Goal: Contribute content: Add original content to the website for others to see

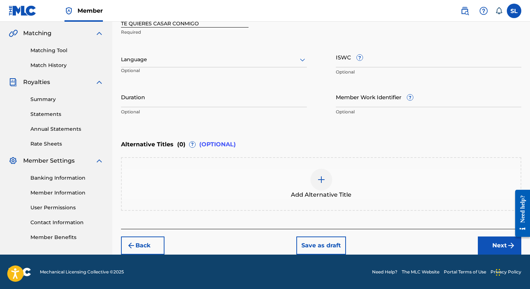
click at [242, 57] on div at bounding box center [214, 59] width 186 height 9
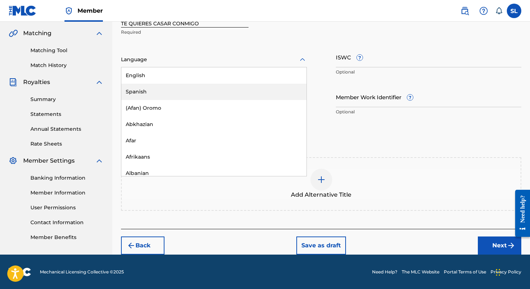
click at [225, 84] on div "Spanish" at bounding box center [213, 92] width 185 height 16
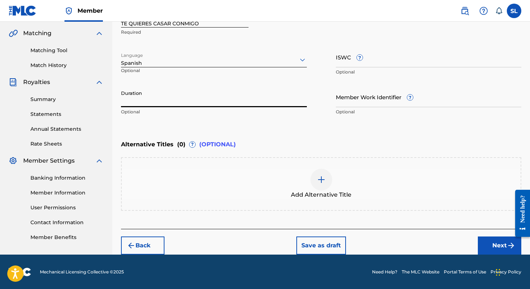
click at [221, 102] on input "Duration" at bounding box center [214, 97] width 186 height 21
type input "03:03"
click at [282, 142] on div "Alternative Titles ( 0 ) ? (OPTIONAL)" at bounding box center [321, 145] width 401 height 16
click at [484, 243] on button "Next" at bounding box center [499, 246] width 43 height 18
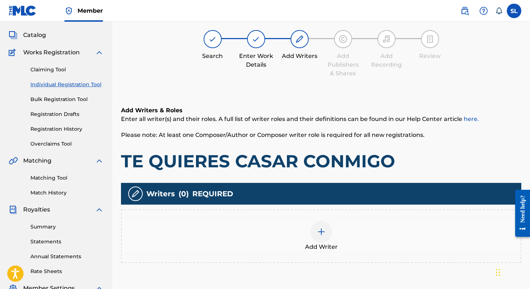
scroll to position [33, 0]
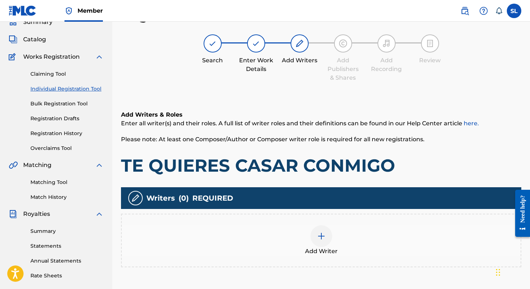
click at [315, 239] on div at bounding box center [322, 236] width 22 height 22
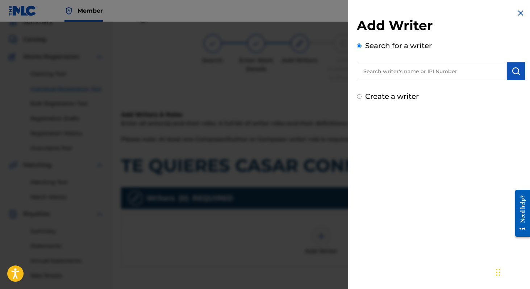
click at [361, 70] on input "text" at bounding box center [432, 71] width 150 height 18
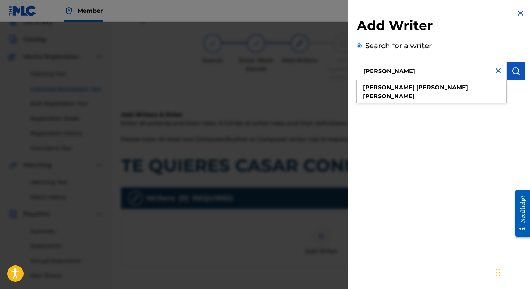
type input "[PERSON_NAME]"
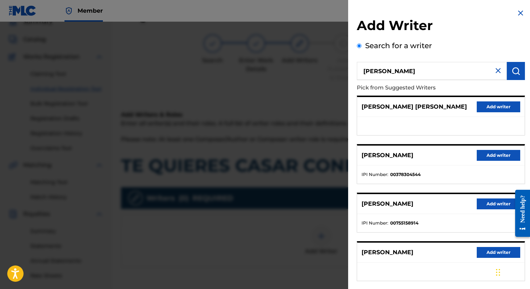
click at [481, 154] on button "Add writer" at bounding box center [498, 155] width 43 height 11
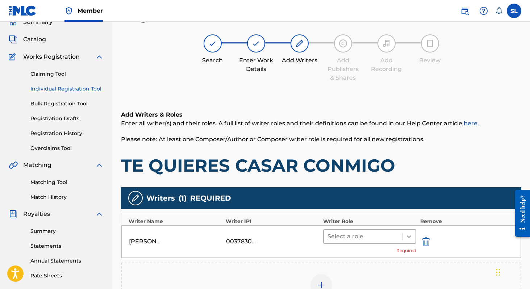
click at [407, 238] on icon at bounding box center [409, 236] width 7 height 7
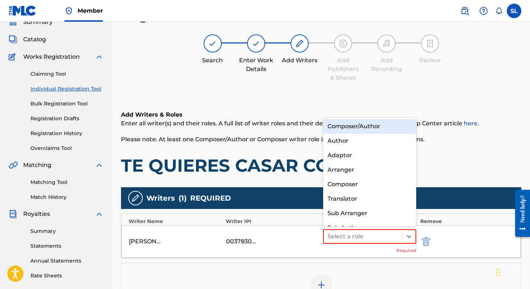
click at [400, 123] on div "Composer/Author" at bounding box center [370, 126] width 94 height 14
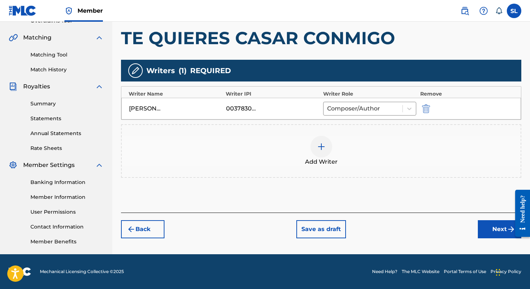
click at [488, 236] on button "Next" at bounding box center [499, 229] width 43 height 18
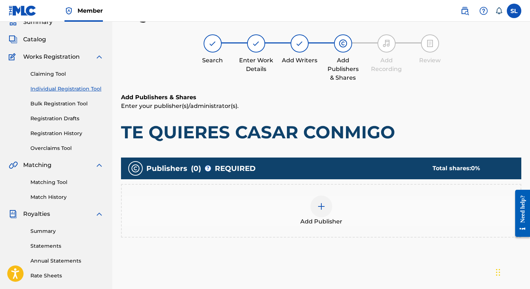
click at [333, 206] on div "Add Publisher" at bounding box center [321, 211] width 399 height 30
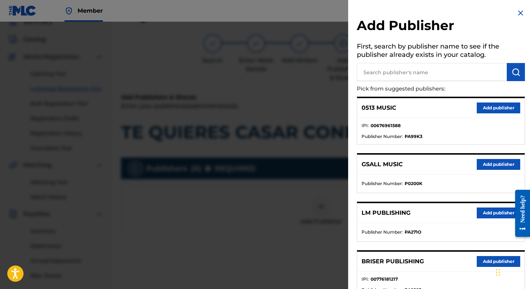
click at [371, 78] on input "text" at bounding box center [432, 72] width 150 height 18
type input "lz music"
click at [513, 73] on img "submit" at bounding box center [516, 72] width 9 height 9
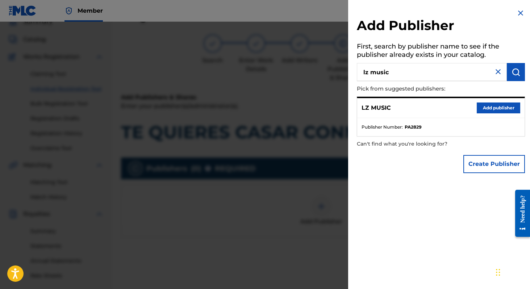
click at [503, 109] on button "Add publisher" at bounding box center [498, 108] width 43 height 11
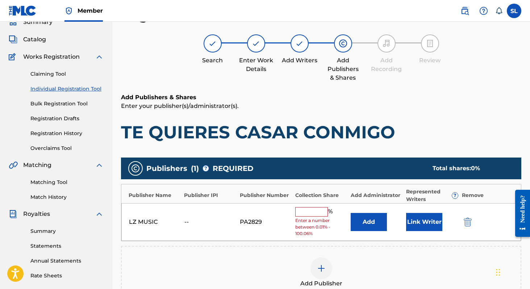
click at [379, 221] on button "Add" at bounding box center [369, 222] width 36 height 18
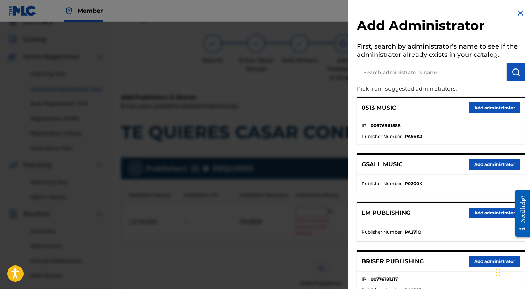
click at [477, 211] on button "Add administrator" at bounding box center [494, 213] width 51 height 11
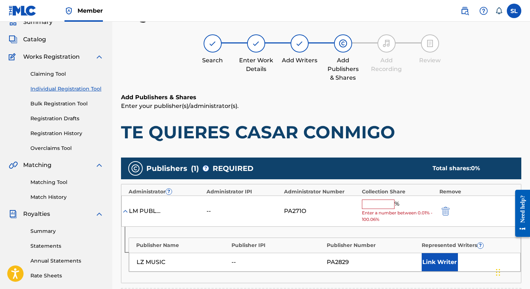
click at [383, 207] on input "text" at bounding box center [378, 204] width 33 height 9
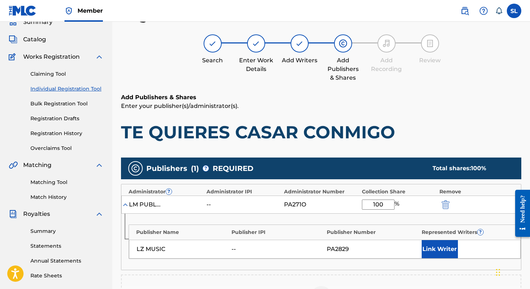
type input "100"
click at [407, 207] on div "100 %" at bounding box center [399, 205] width 74 height 10
click at [430, 255] on button "Link Writer" at bounding box center [440, 249] width 36 height 18
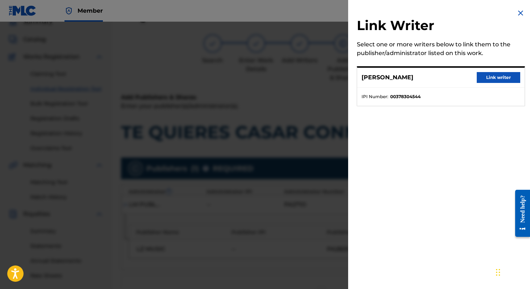
click at [489, 80] on button "Link writer" at bounding box center [498, 77] width 43 height 11
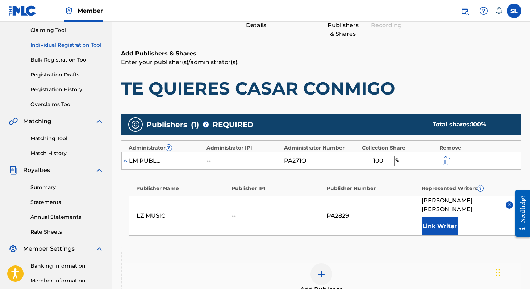
scroll to position [179, 0]
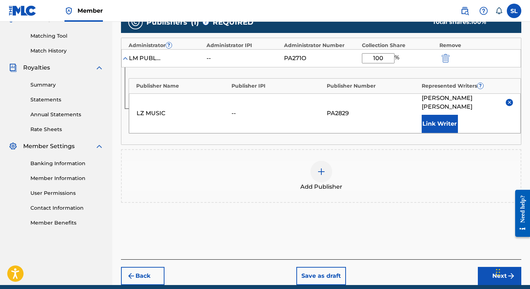
click at [484, 270] on button "Next" at bounding box center [499, 276] width 43 height 18
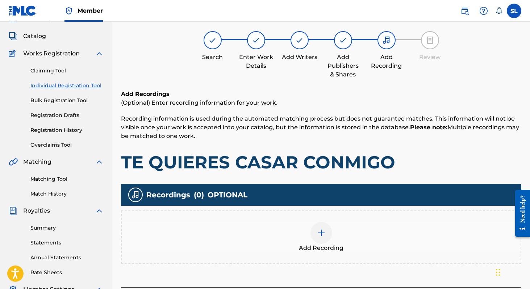
scroll to position [33, 0]
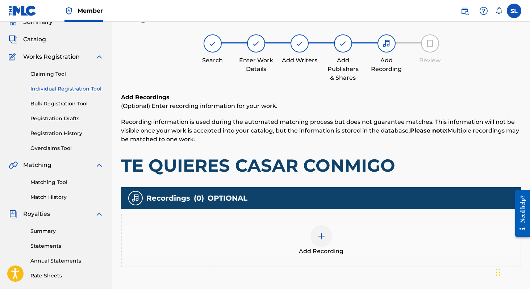
click at [314, 239] on div at bounding box center [322, 236] width 22 height 22
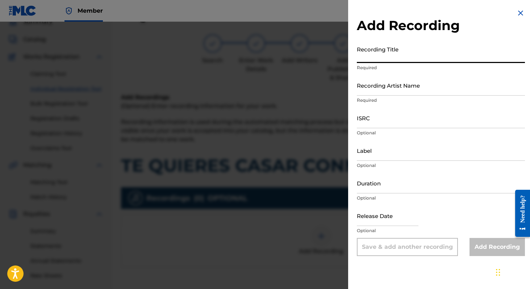
click at [385, 55] on input "Recording Title" at bounding box center [441, 52] width 168 height 21
type input "t"
type input "Te Quieres Casar Conmigo"
click at [399, 86] on input "Recording Artist Name" at bounding box center [441, 85] width 168 height 21
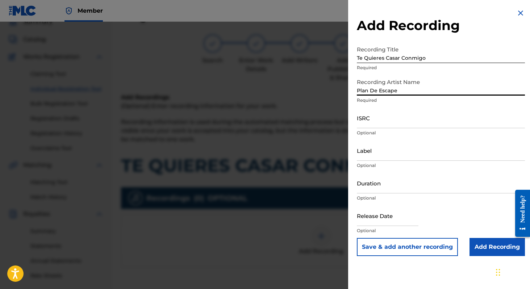
type input "Plan De Escape"
click at [378, 119] on input "ISRC" at bounding box center [441, 118] width 168 height 21
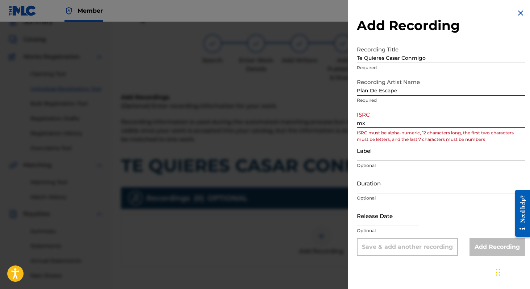
type input "m"
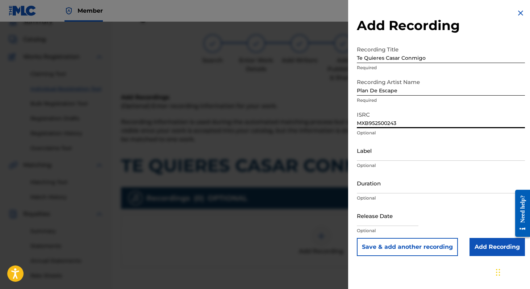
type input "MXB952500243"
click at [367, 152] on input "Label" at bounding box center [441, 150] width 168 height 21
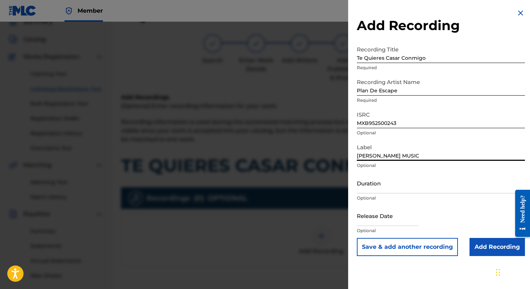
type input "[PERSON_NAME] MUSIC"
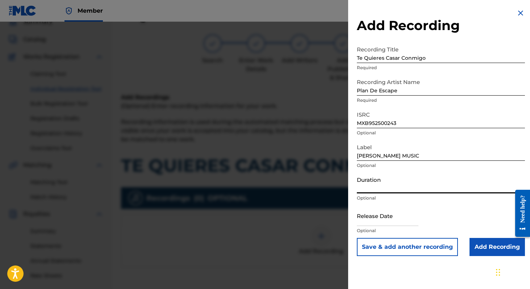
click at [375, 190] on input "Duration" at bounding box center [441, 183] width 168 height 21
type input "03:03"
click at [374, 221] on input "text" at bounding box center [388, 216] width 62 height 21
select select "8"
select select "2025"
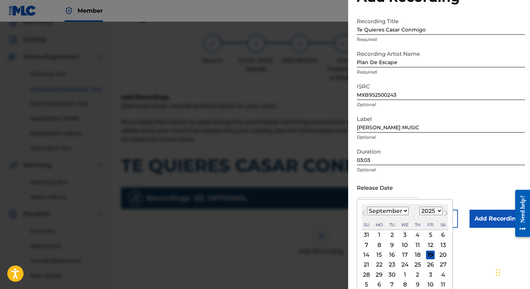
scroll to position [33, 0]
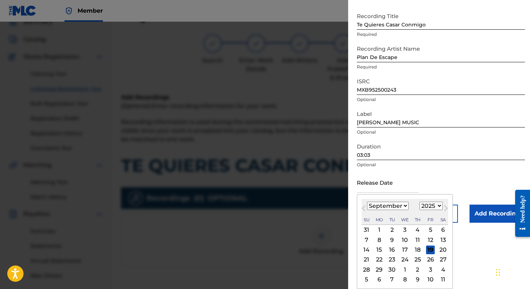
click at [365, 208] on span "Previous Month" at bounding box center [365, 209] width 0 height 11
select select "7"
click at [429, 267] on div "29" at bounding box center [430, 269] width 9 height 9
type input "[DATE]"
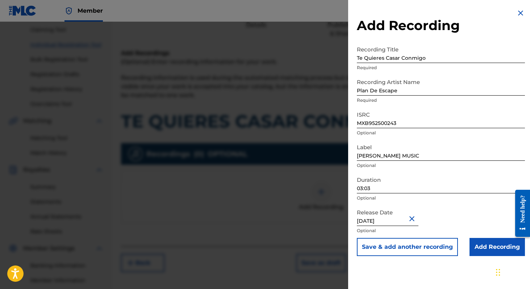
scroll to position [78, 0]
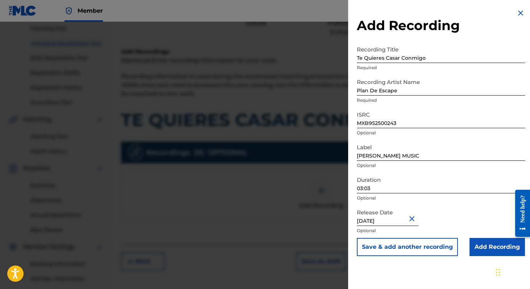
click at [484, 243] on input "Add Recording" at bounding box center [497, 247] width 55 height 18
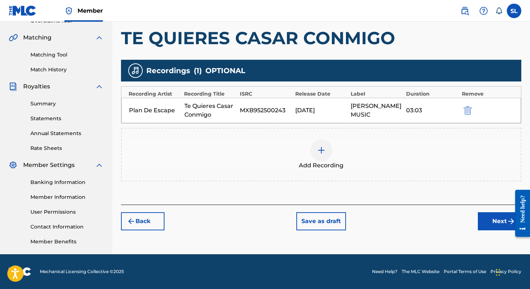
click at [486, 227] on button "Next" at bounding box center [499, 221] width 43 height 18
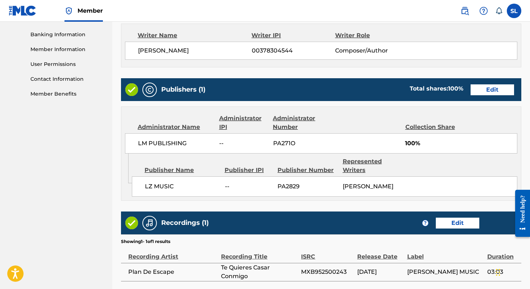
scroll to position [379, 0]
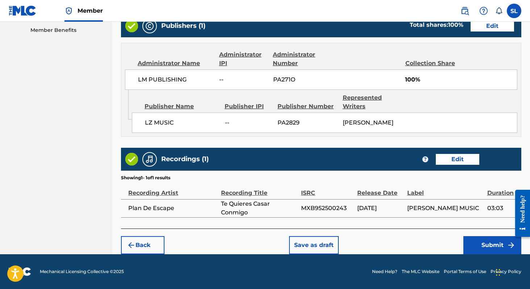
click at [484, 246] on button "Submit" at bounding box center [493, 245] width 58 height 18
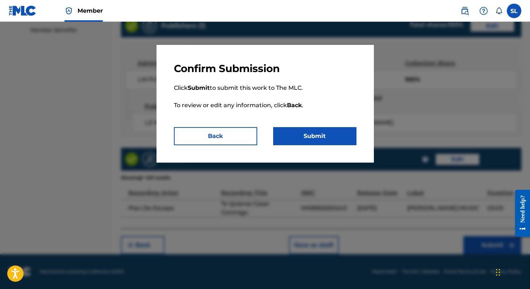
click at [333, 134] on button "Submit" at bounding box center [314, 136] width 83 height 18
